Goal: Information Seeking & Learning: Learn about a topic

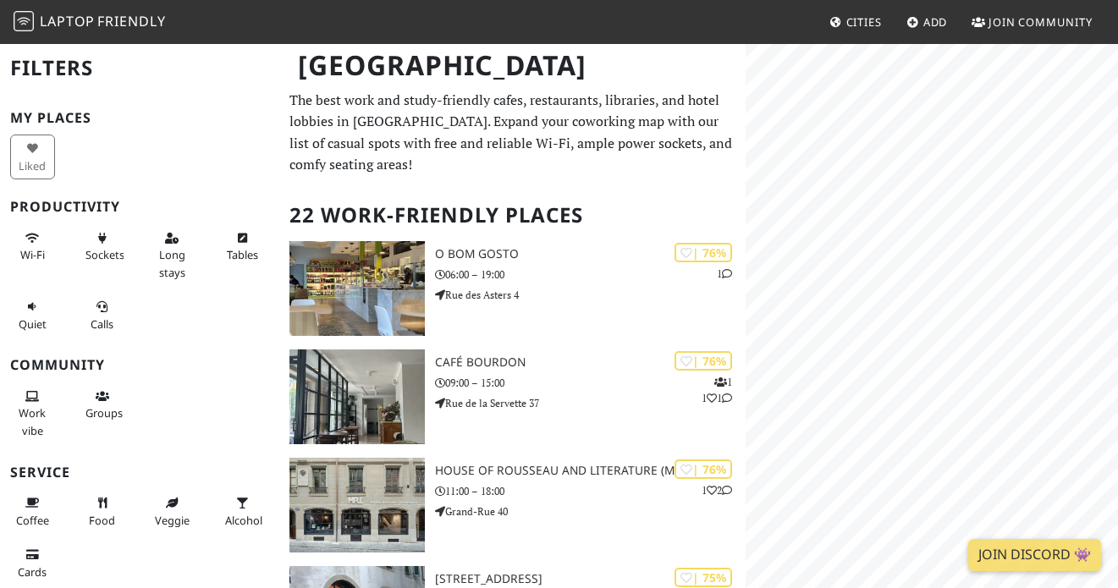
scroll to position [380, 0]
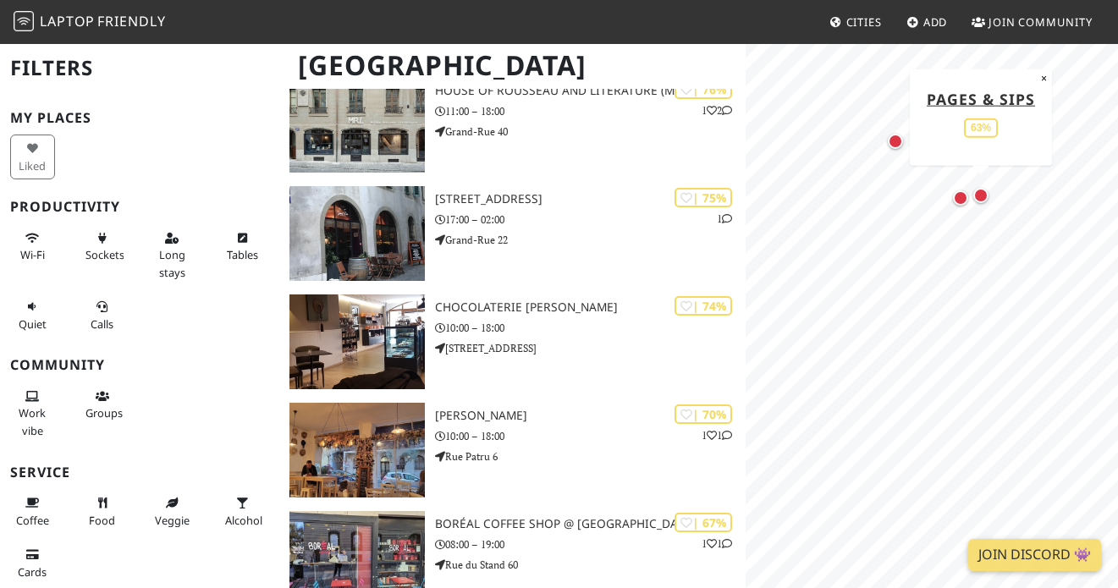
click at [983, 196] on div "Map marker" at bounding box center [981, 195] width 15 height 15
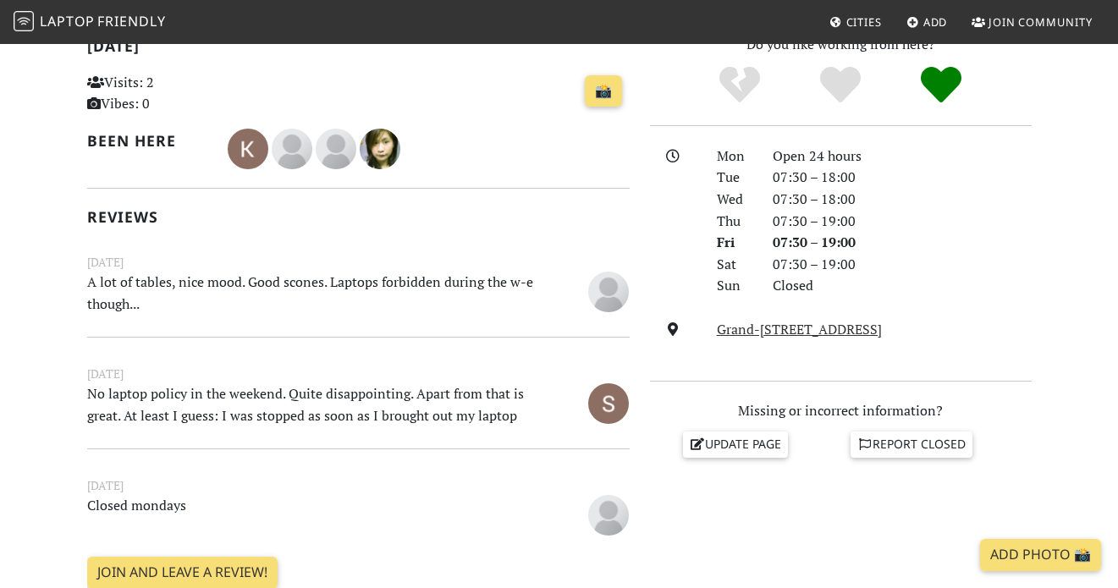
scroll to position [349, 0]
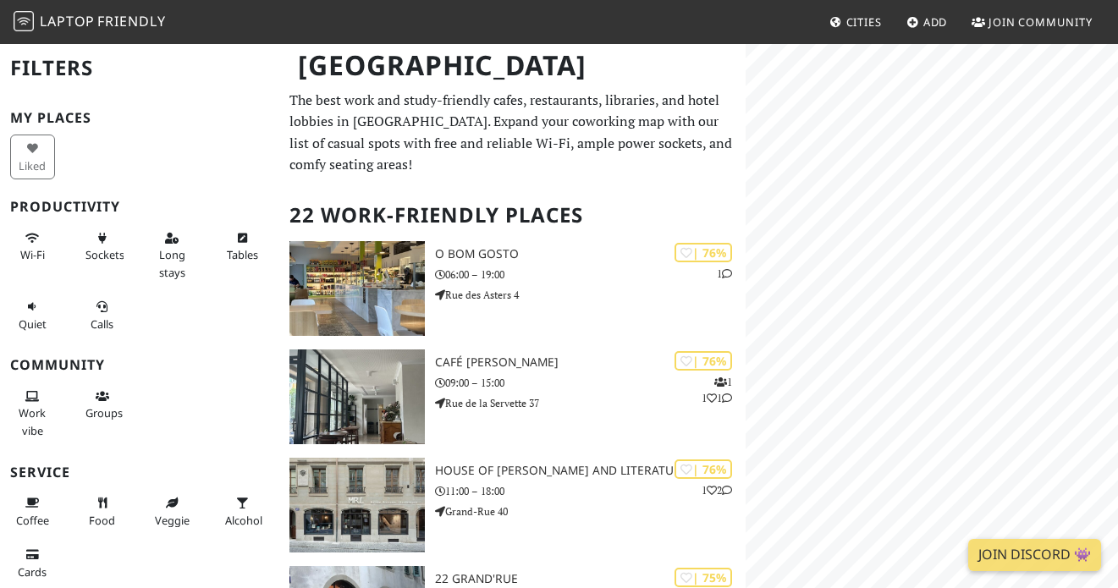
scroll to position [3, 0]
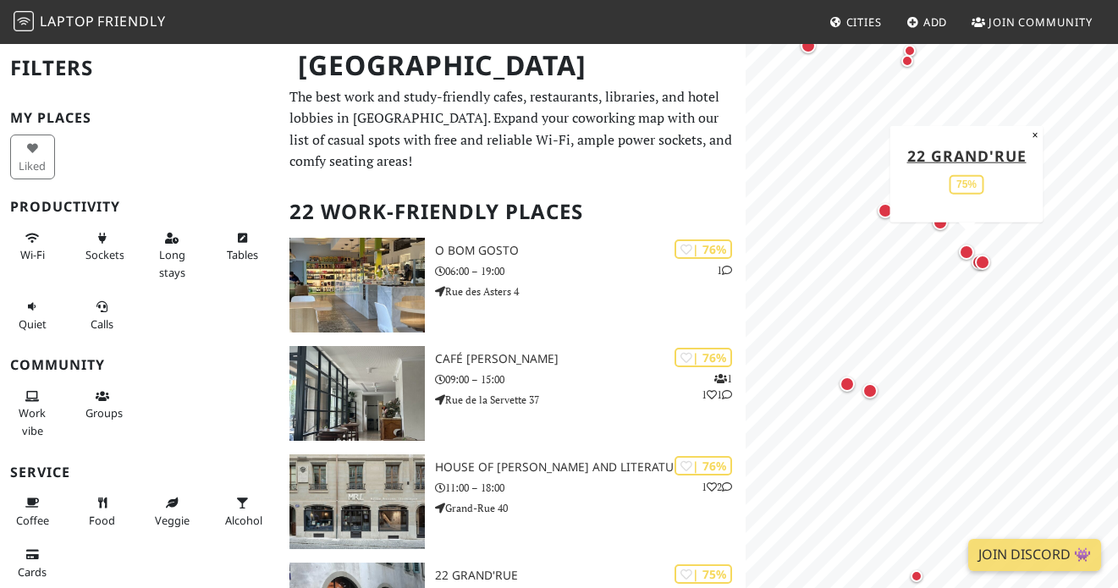
click at [963, 252] on div "Map marker" at bounding box center [966, 252] width 15 height 15
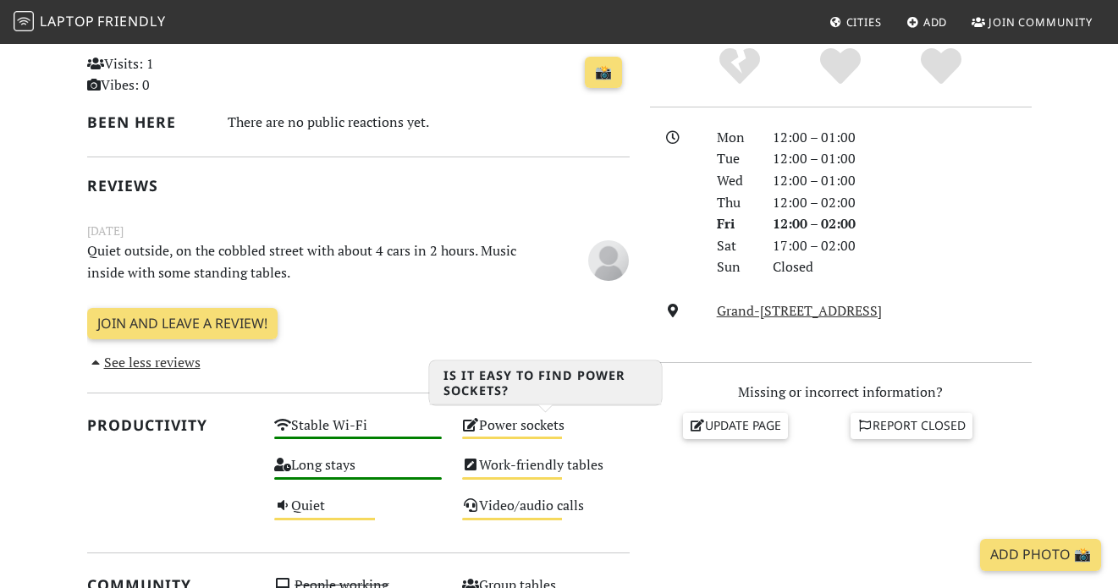
scroll to position [395, 0]
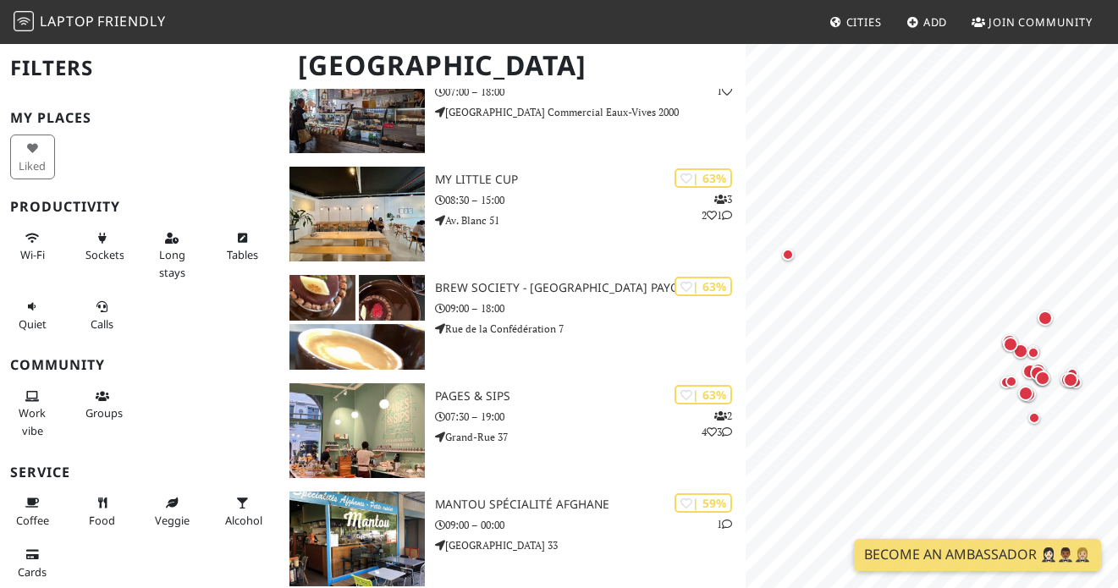
scroll to position [1286, 0]
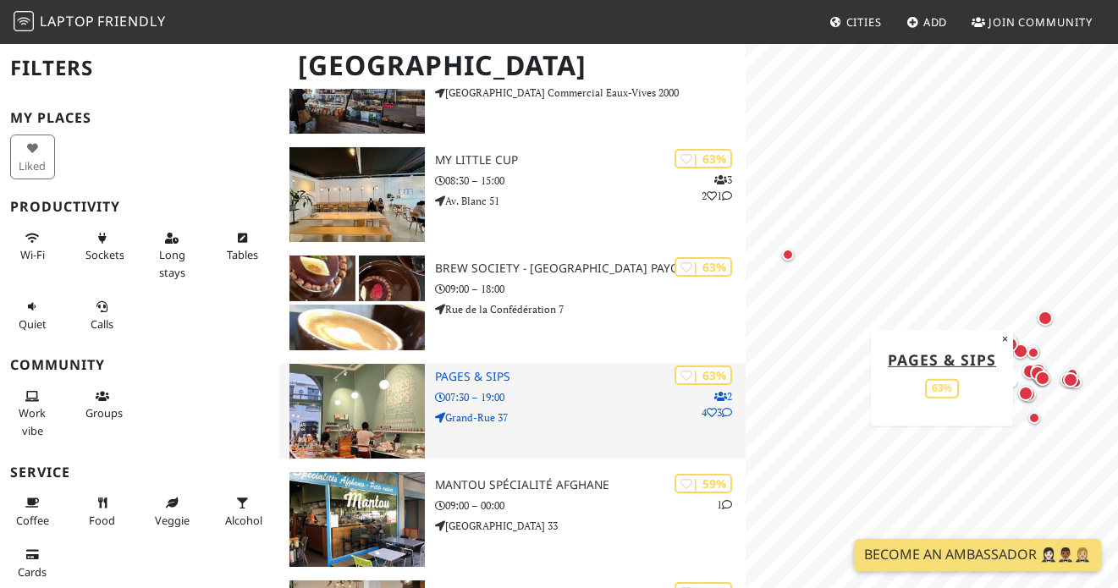
click at [473, 374] on h3 "Pages & Sips" at bounding box center [590, 377] width 311 height 14
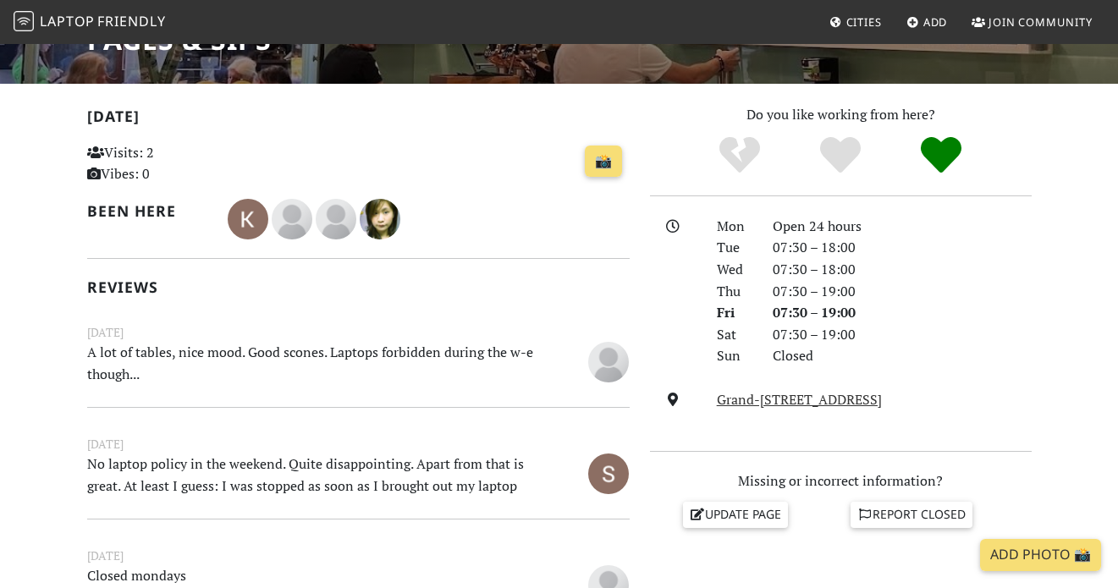
scroll to position [71, 0]
